Goal: Task Accomplishment & Management: Complete application form

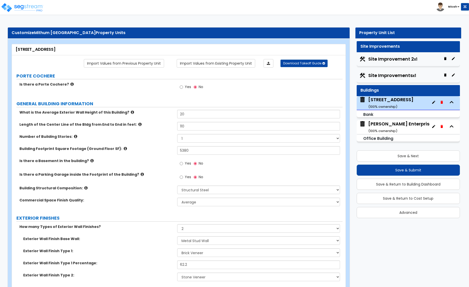
select select "4"
select select "1"
select select "2"
select select "5"
select select "2"
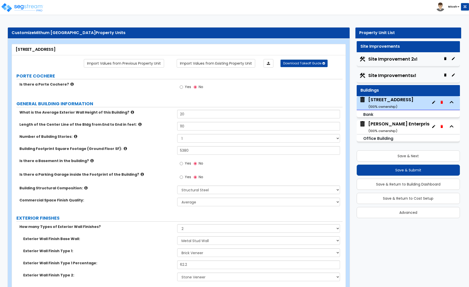
select select "3"
select select "2"
select select "1"
select select "2"
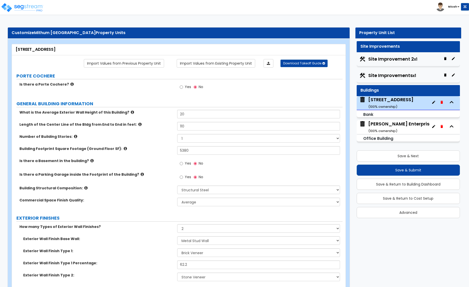
select select "2"
select select "1"
select select "2"
select select "1"
select select "4"
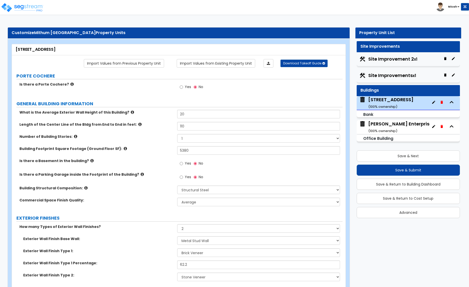
select select "1"
select select "2"
select select "1"
select select "2"
select select "1"
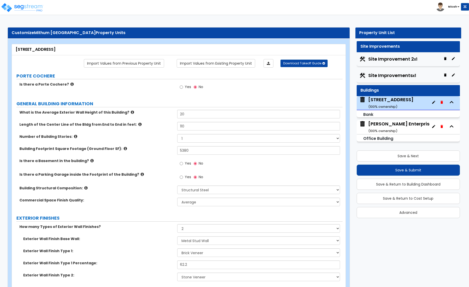
select select "3"
select select "2"
select select "1"
select select "2"
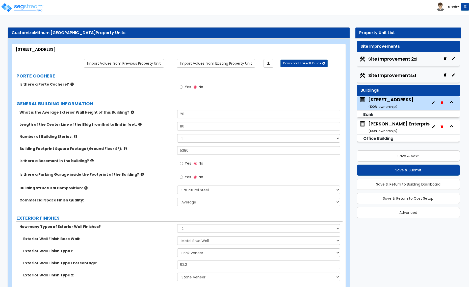
select select "3"
select select "2"
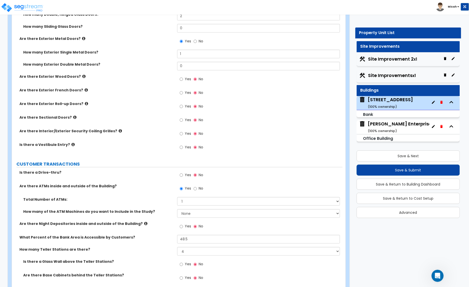
scroll to position [820, 0]
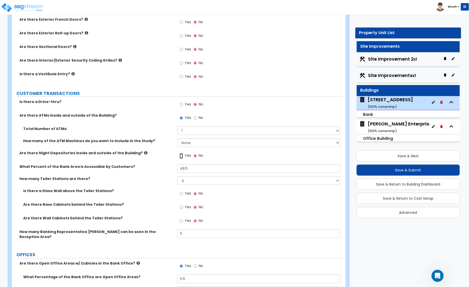
click at [180, 156] on input "Yes" at bounding box center [181, 156] width 3 height 6
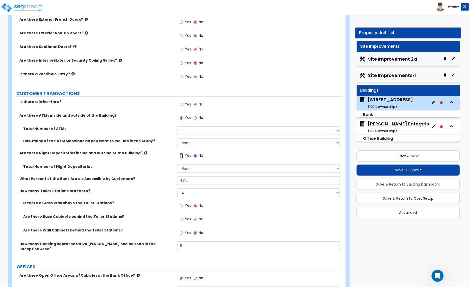
scroll to position [789, 0]
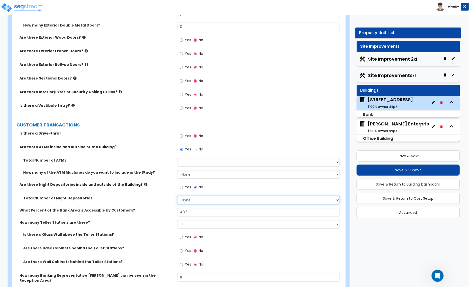
click at [196, 201] on select "None 1 2 3" at bounding box center [258, 200] width 163 height 9
select select "1"
click at [177, 196] on select "None 1 2 3" at bounding box center [258, 200] width 163 height 9
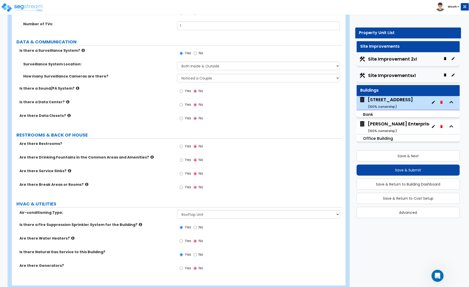
scroll to position [1631, 0]
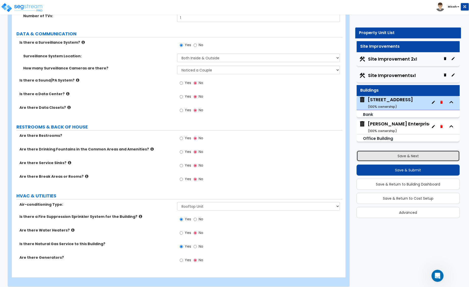
click at [393, 154] on button "Save & Next" at bounding box center [408, 155] width 103 height 11
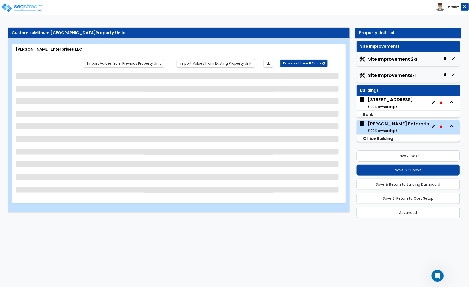
scroll to position [0, 0]
select select "1"
select select "2"
select select "5"
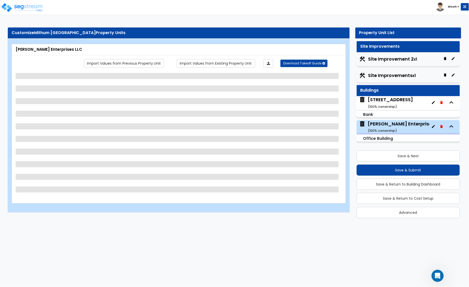
select select "2"
select select "3"
select select "2"
select select "1"
select select "2"
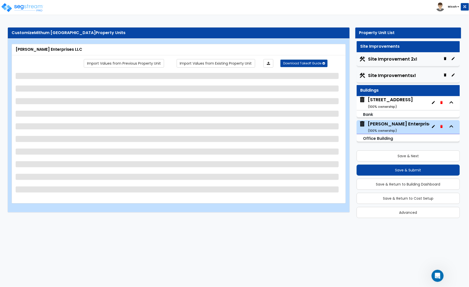
select select "2"
select select "1"
select select "2"
select select "1"
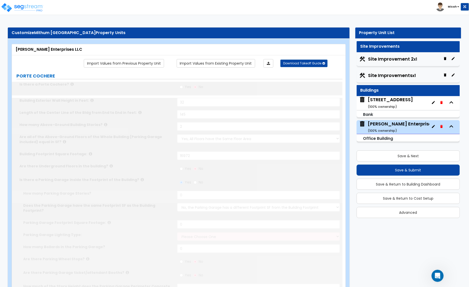
type input "1"
type input "19083"
select select "1"
select select "4"
type input "1"
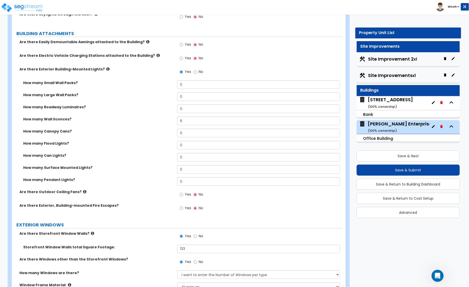
scroll to position [505, 0]
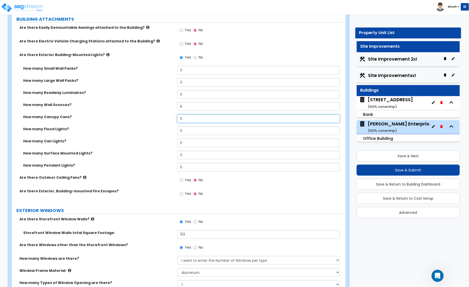
drag, startPoint x: 191, startPoint y: 110, endPoint x: 173, endPoint y: 114, distance: 18.1
click at [173, 114] on div "How many Canopy Cans? 0" at bounding box center [177, 120] width 331 height 12
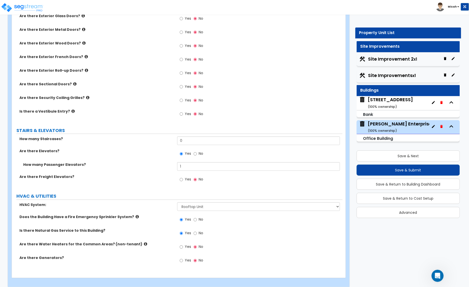
scroll to position [823, 0]
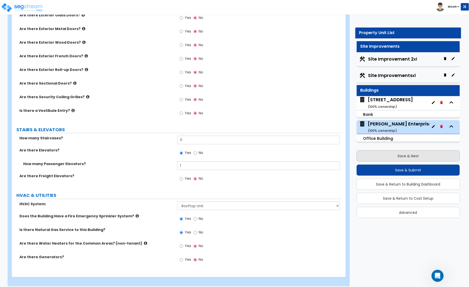
type input "5"
click at [381, 155] on button "Save & Next" at bounding box center [408, 155] width 103 height 11
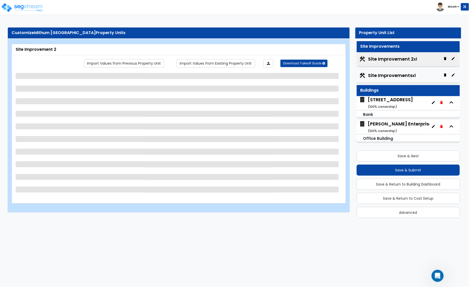
scroll to position [0, 0]
select select "2"
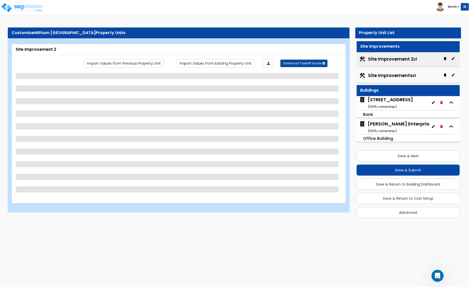
select select "1"
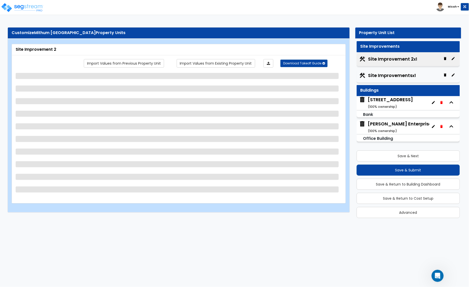
select select "2"
select select "1"
select select "4"
select select "2"
select select "1"
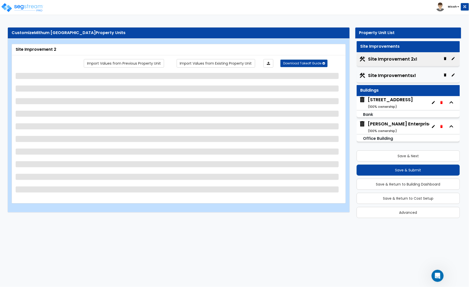
select select "5"
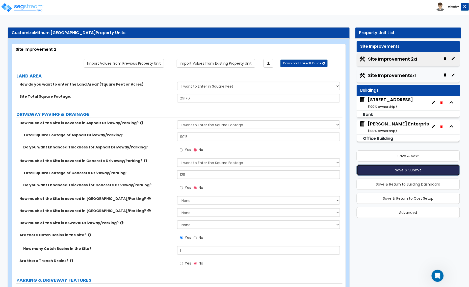
click at [384, 171] on button "Save & Submit" at bounding box center [408, 170] width 103 height 11
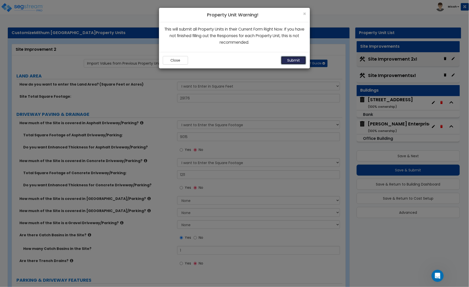
click at [294, 60] on button "Submit" at bounding box center [293, 60] width 25 height 9
